Goal: Obtain resource: Download file/media

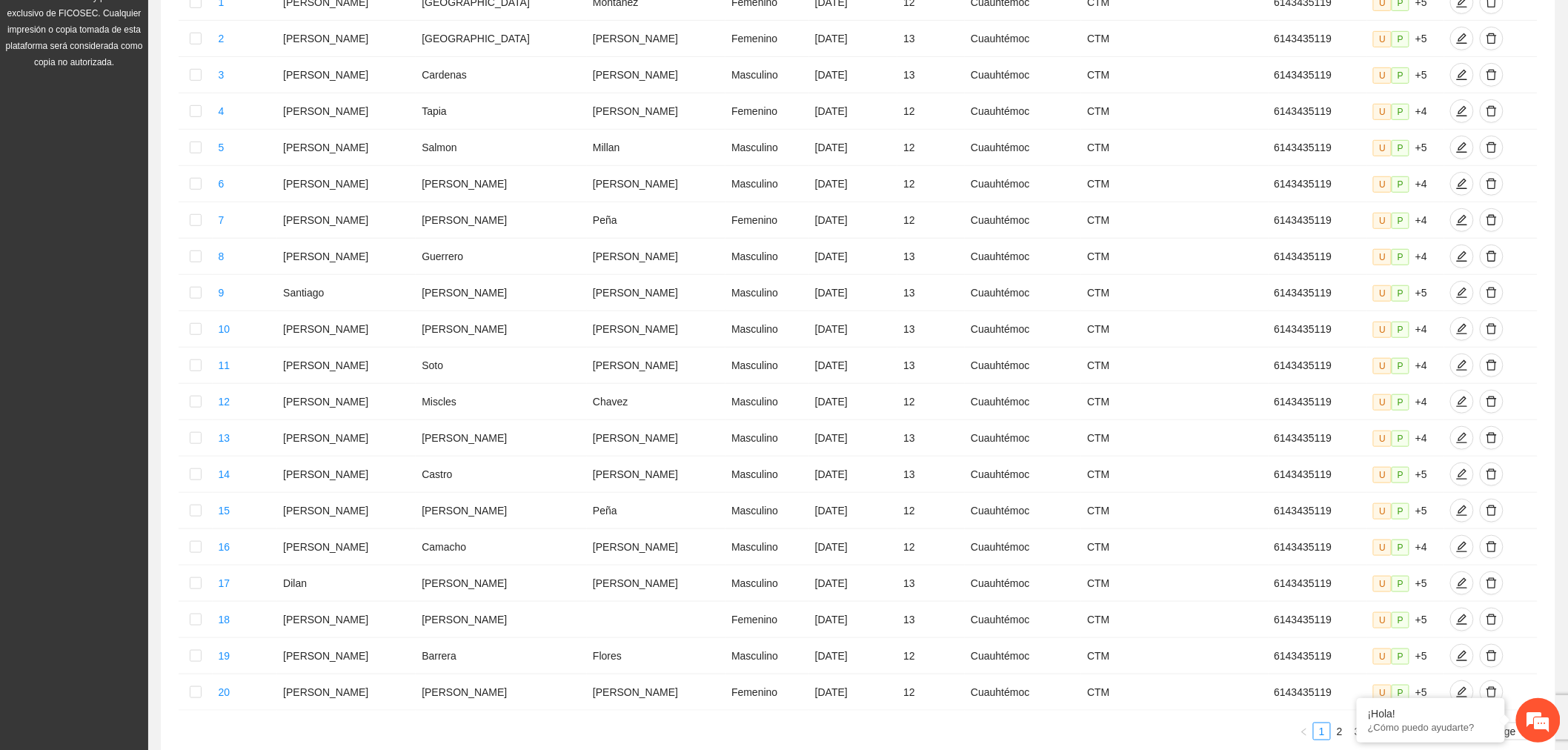
scroll to position [447, 0]
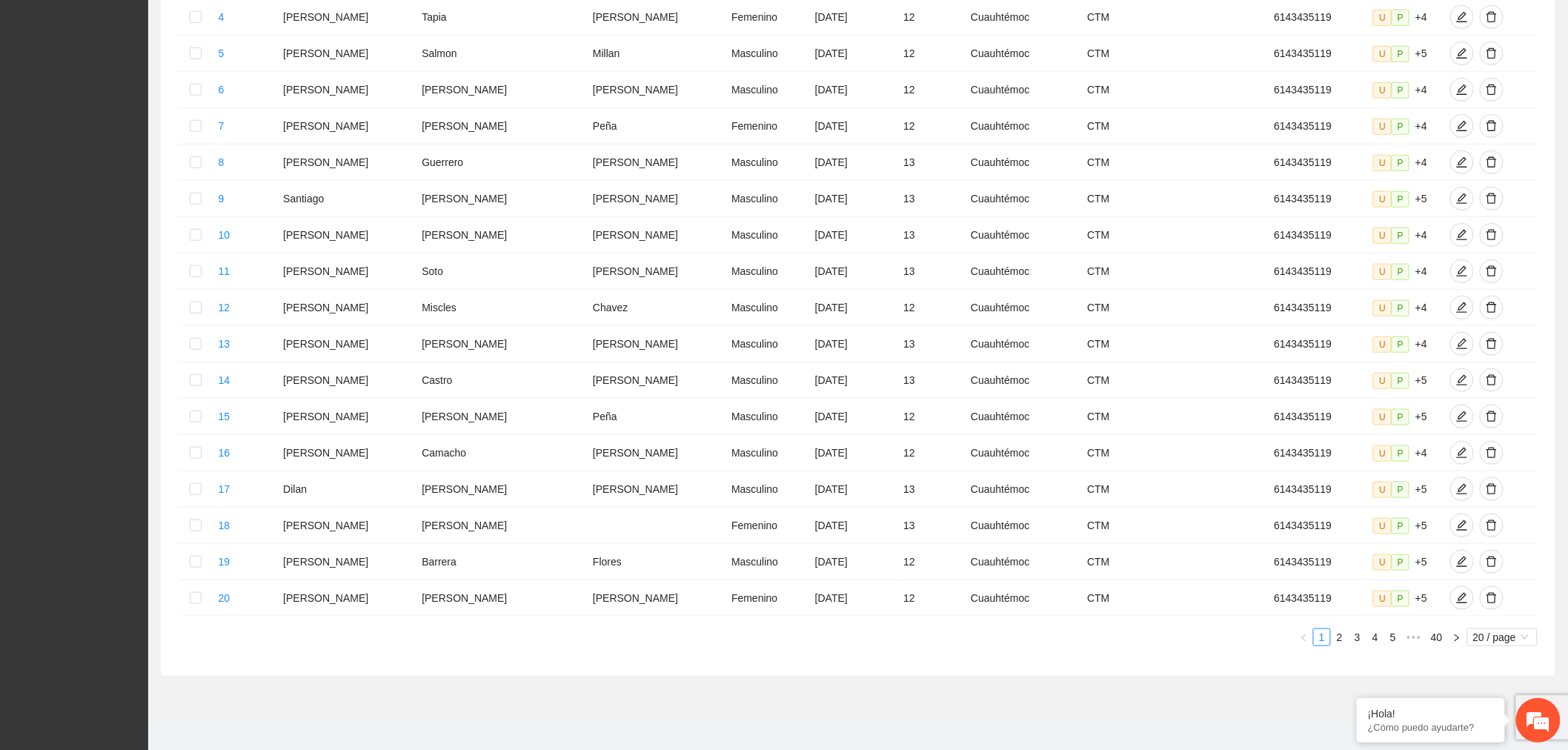
click at [1510, 629] on span "20 / page" at bounding box center [1503, 637] width 58 height 17
click at [1508, 726] on div "100 / page" at bounding box center [1503, 734] width 54 height 17
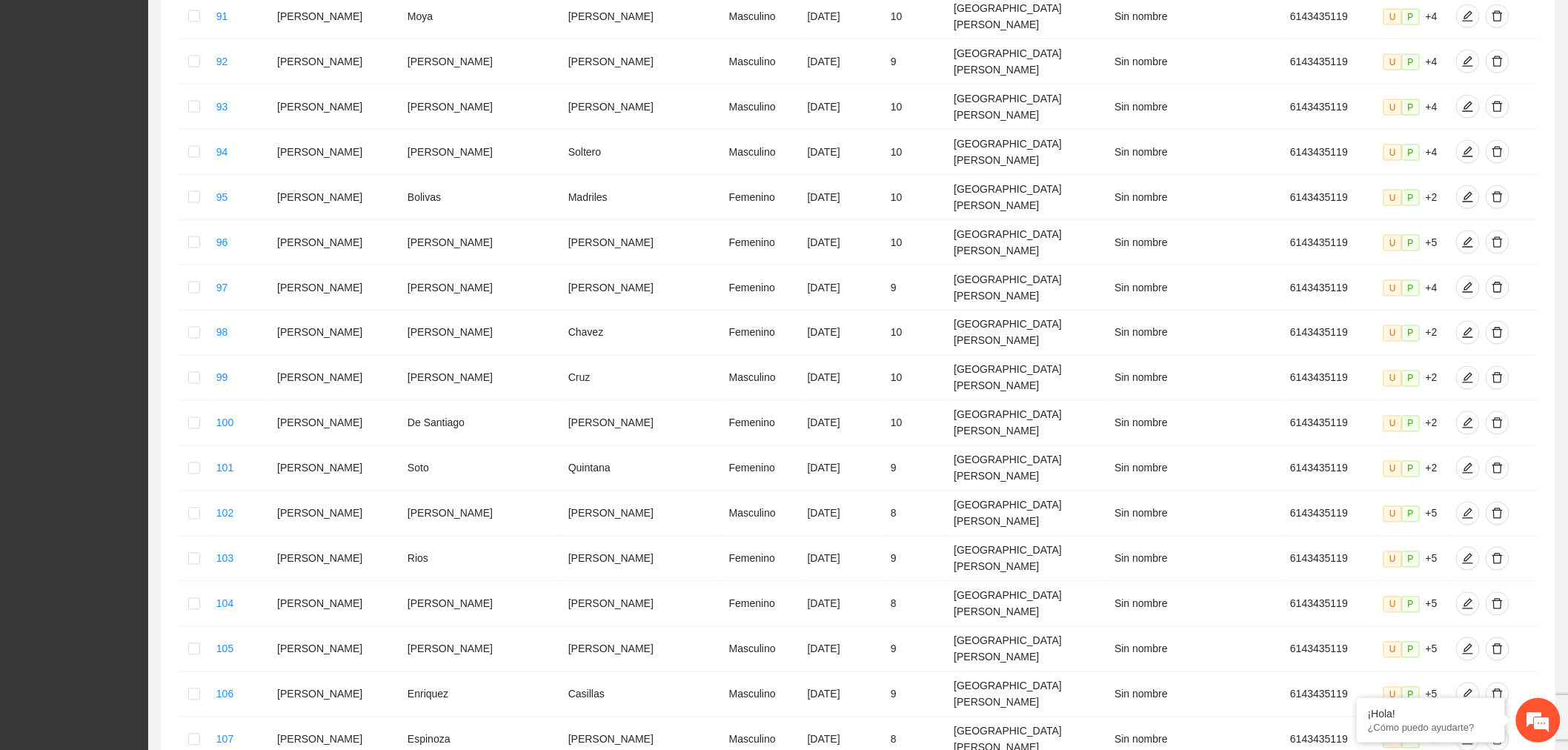
scroll to position [3365, 0]
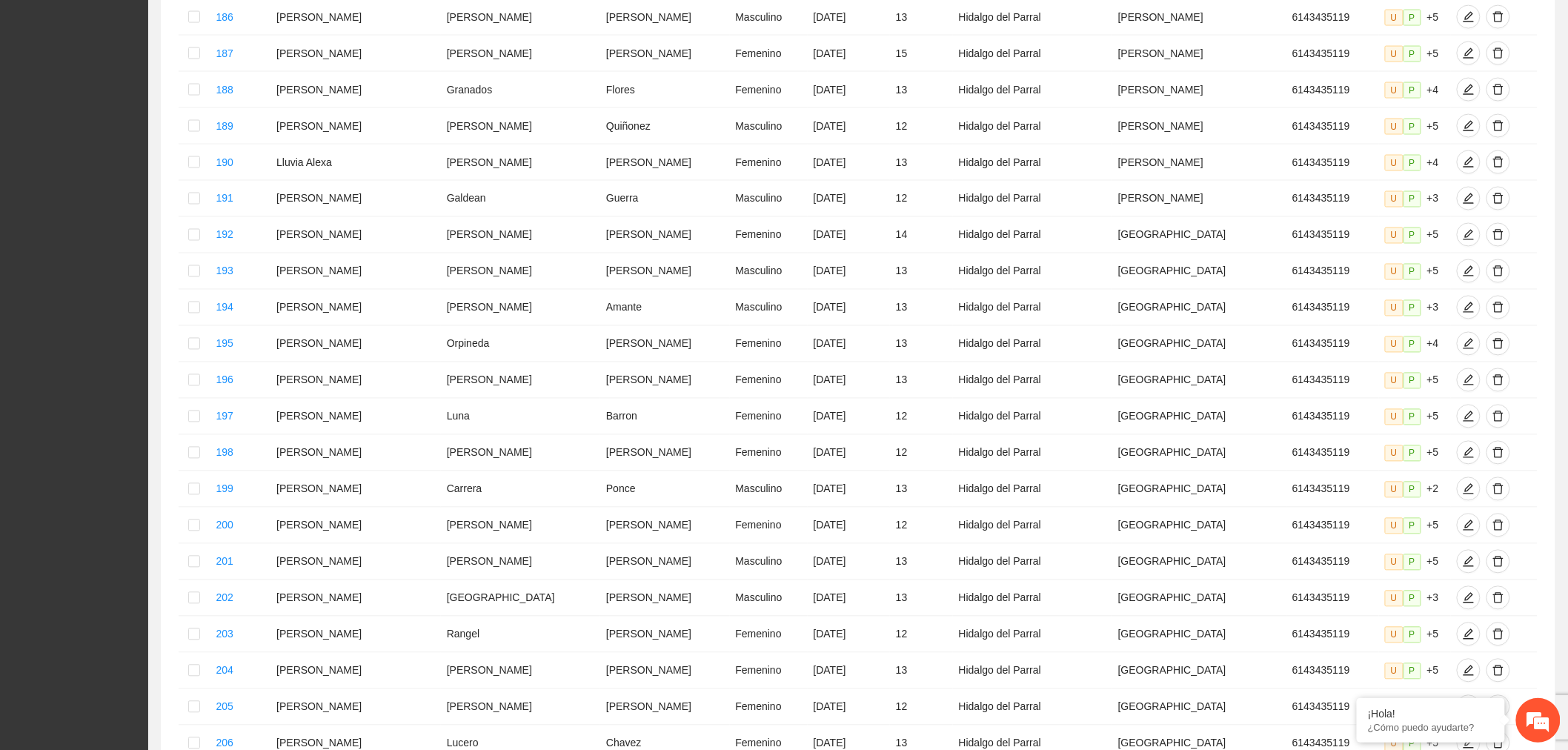
scroll to position [3356, 0]
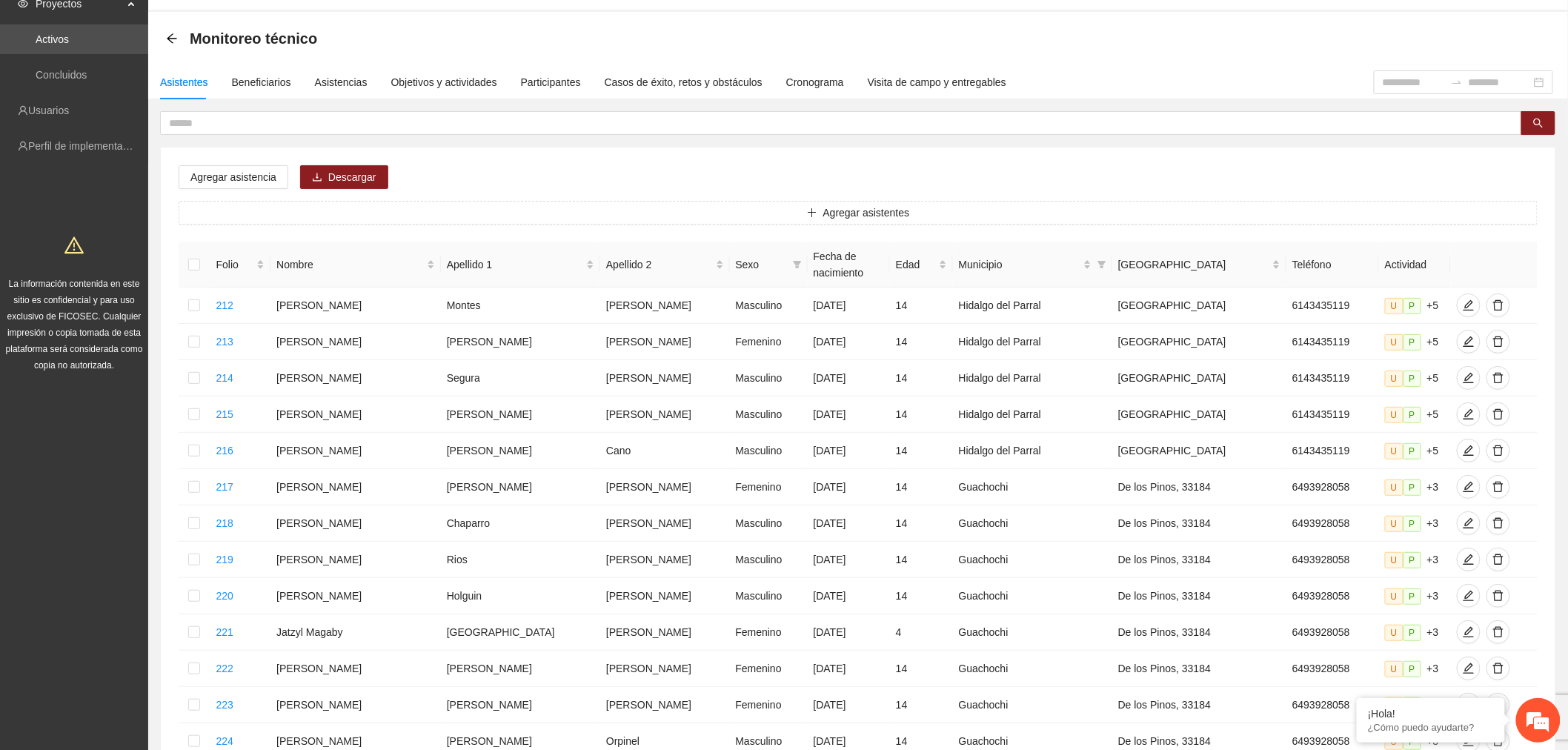
scroll to position [0, 0]
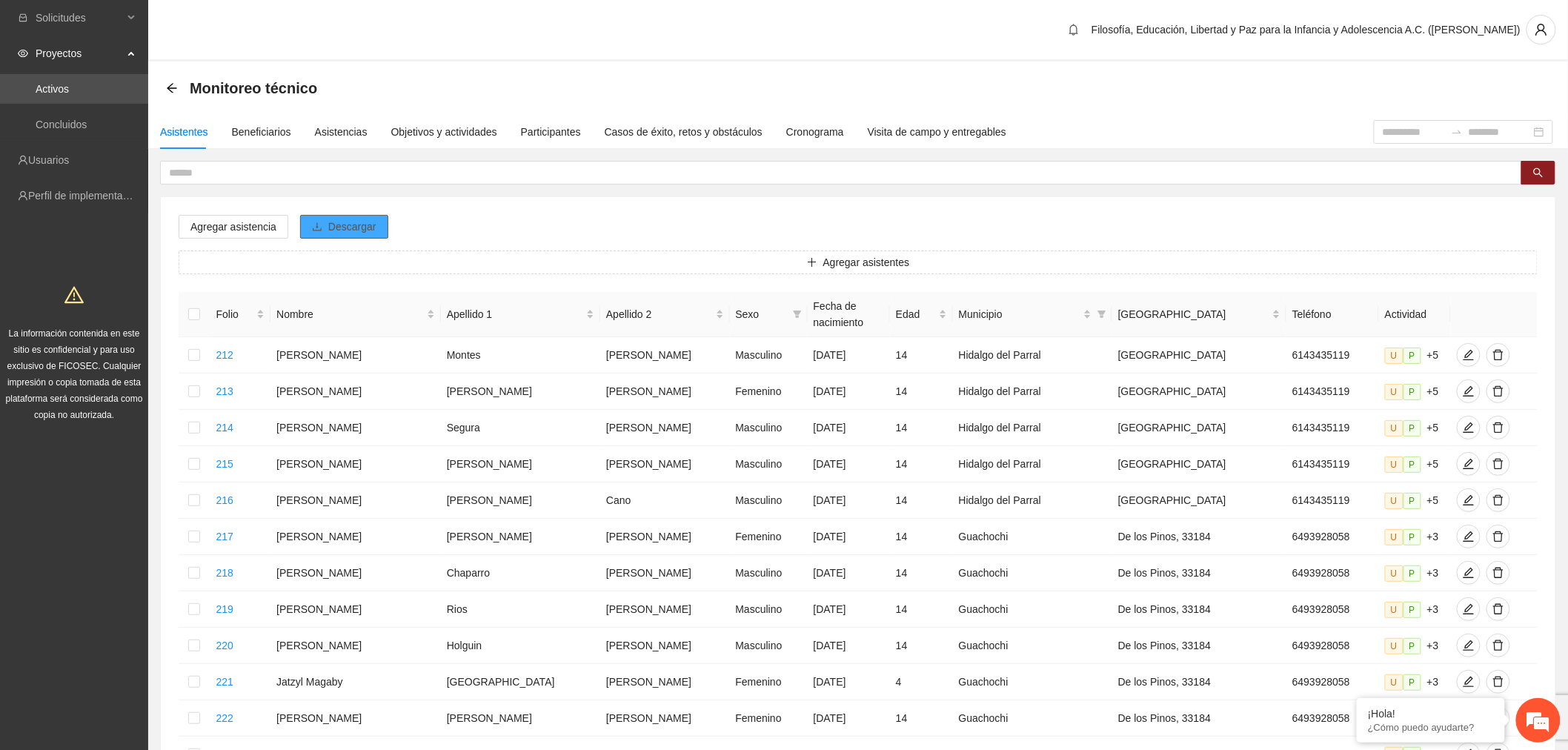
click at [364, 231] on span "Descargar" at bounding box center [352, 226] width 48 height 17
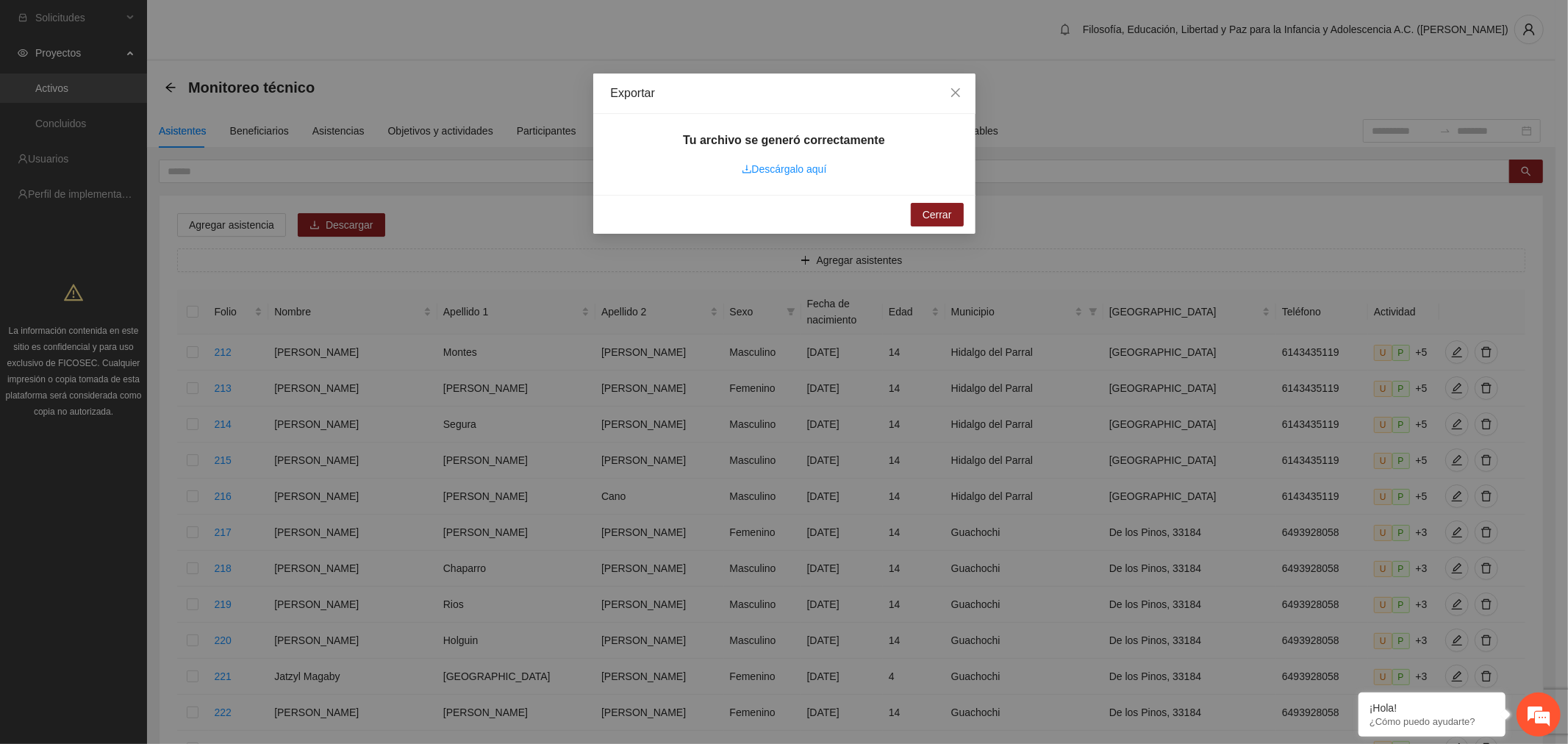
click at [805, 167] on link "Descárgalo aquí" at bounding box center [784, 169] width 85 height 12
click at [954, 96] on icon "close" at bounding box center [955, 92] width 12 height 12
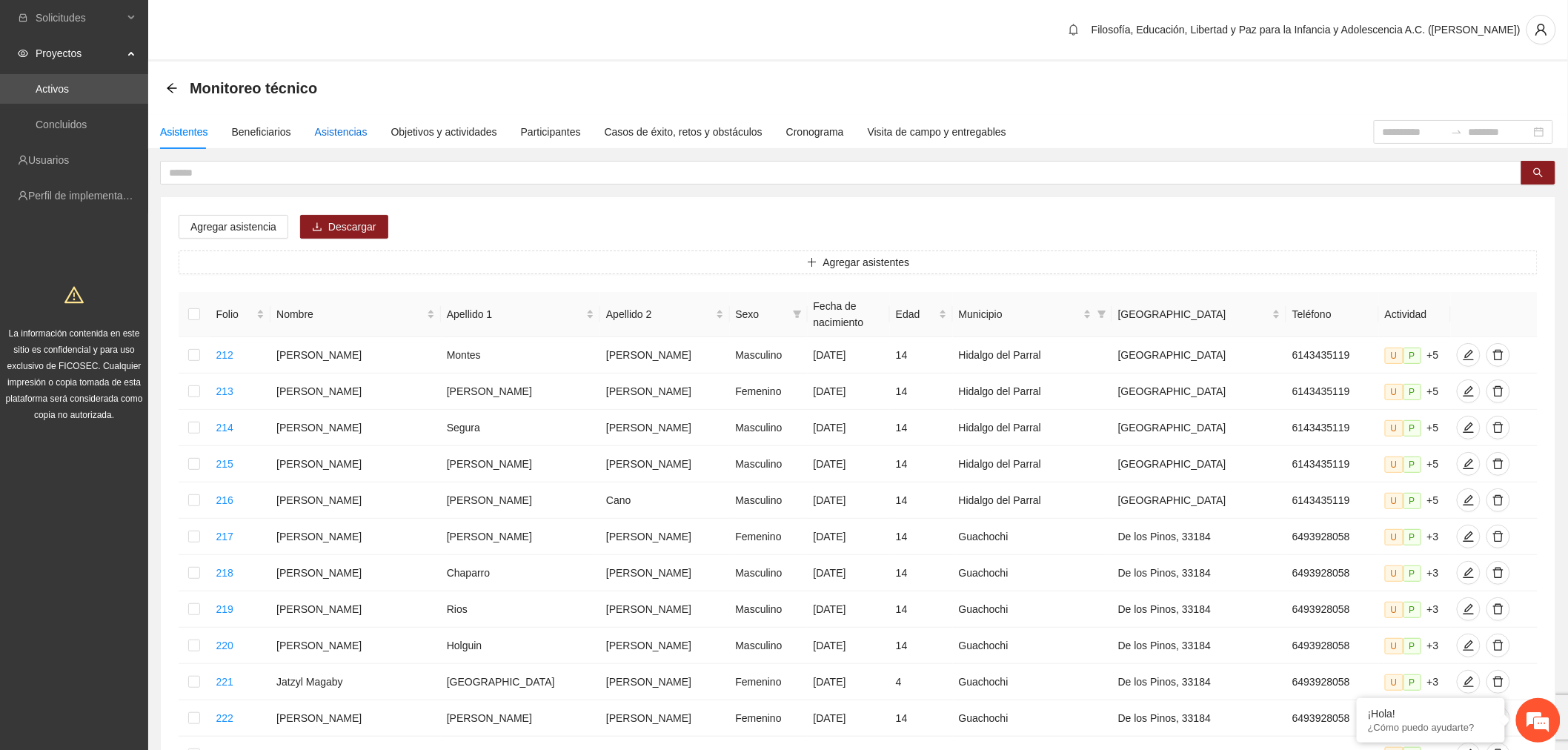
click at [344, 127] on div "Asistencias" at bounding box center [341, 132] width 53 height 17
